Goal: Check status: Check status

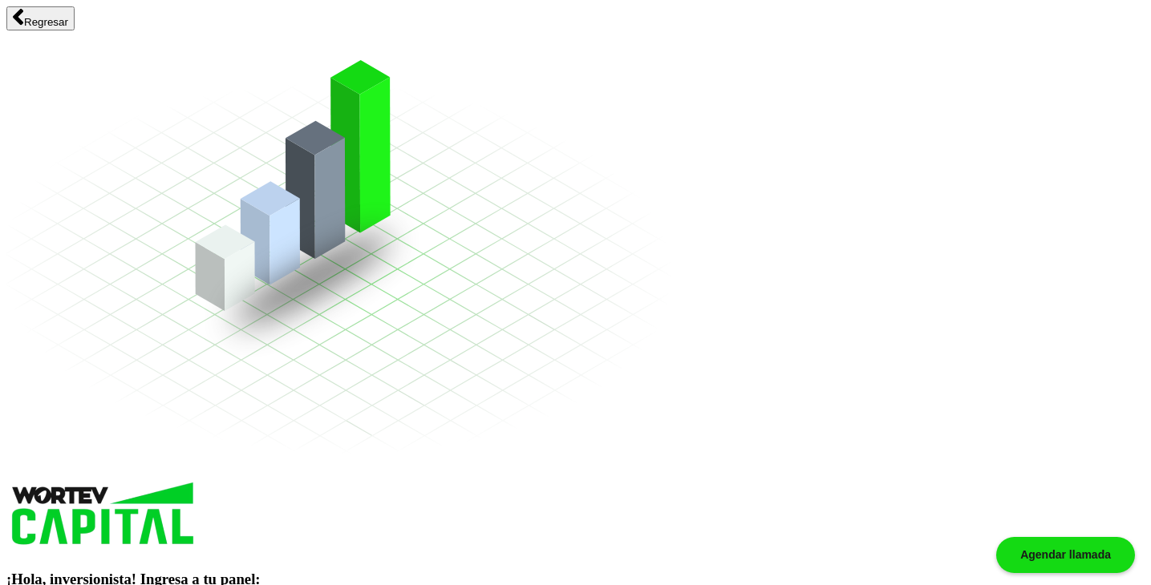
type input "[EMAIL_ADDRESS][DOMAIN_NAME]"
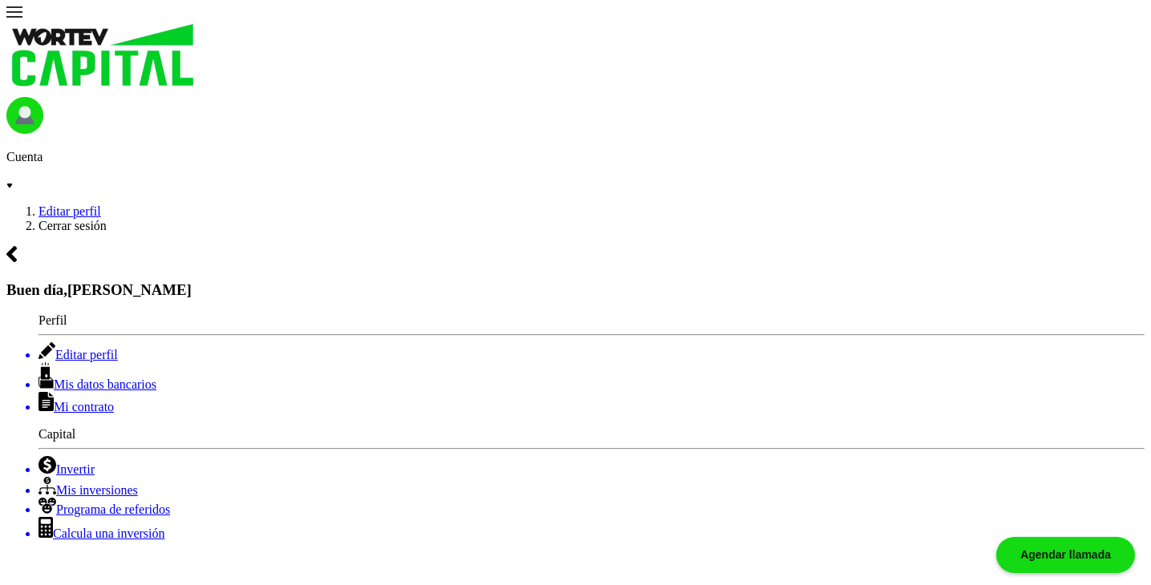
click at [1113, 150] on p "Cuenta" at bounding box center [575, 157] width 1138 height 14
click at [124, 477] on li "Mis inversiones" at bounding box center [591, 487] width 1106 height 21
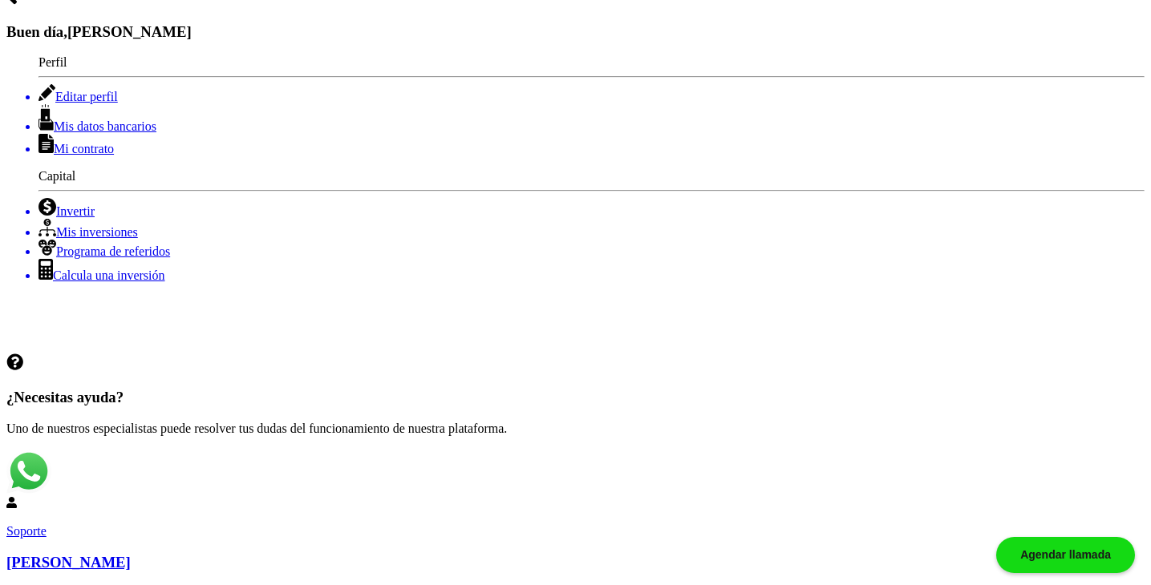
scroll to position [289, 0]
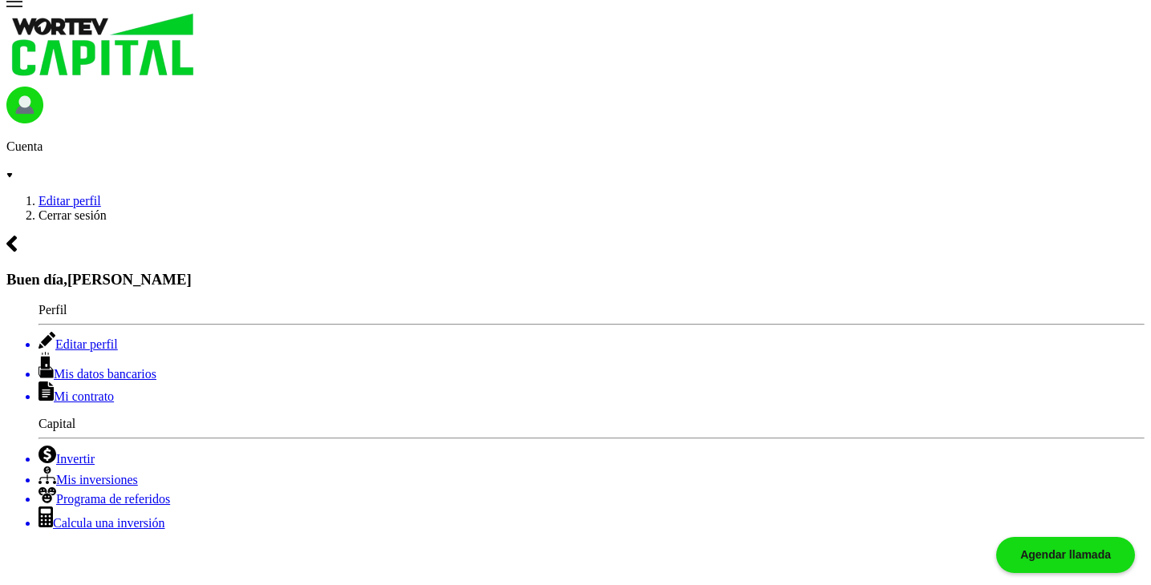
scroll to position [0, 0]
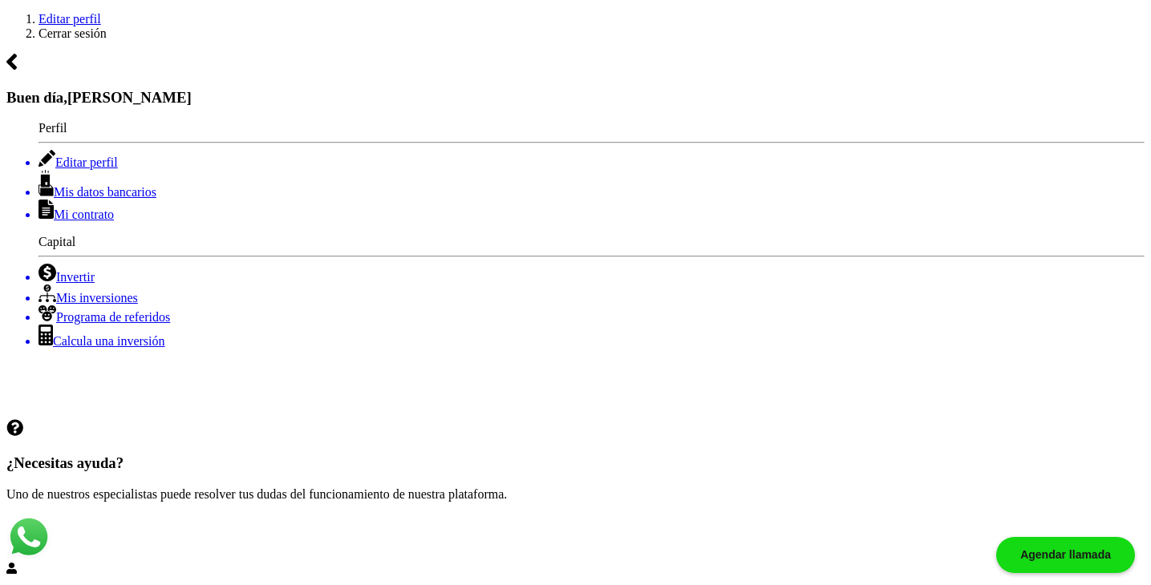
scroll to position [225, 0]
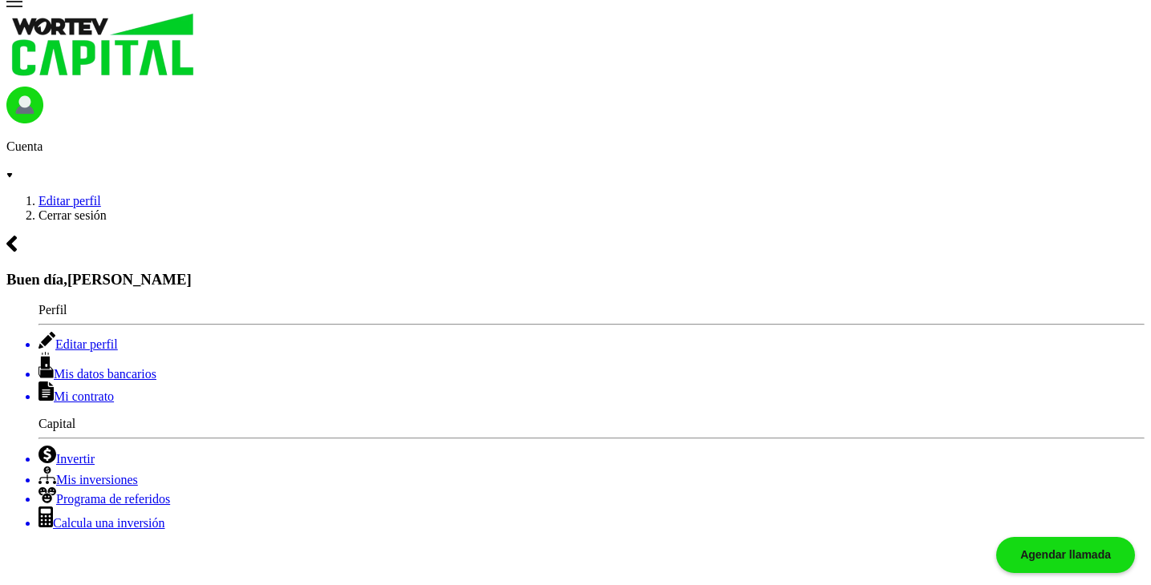
scroll to position [0, 0]
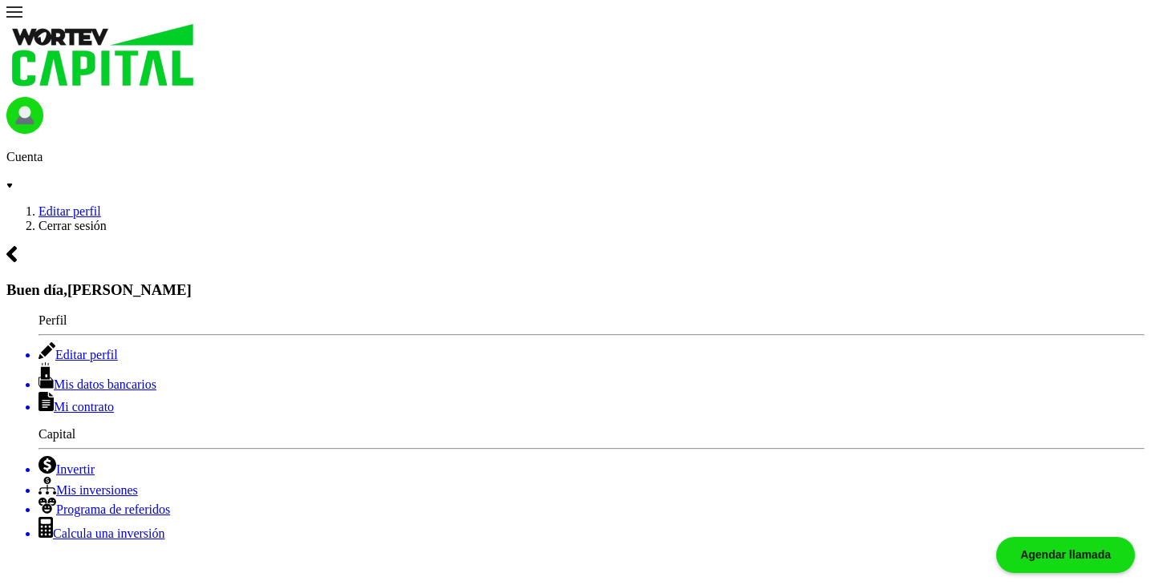
click at [1061, 219] on li "Cerrar sesión" at bounding box center [591, 226] width 1106 height 14
